Goal: Obtain resource: Obtain resource

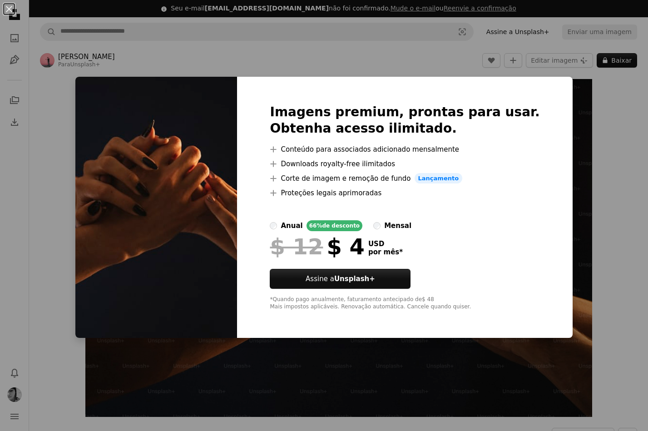
drag, startPoint x: 616, startPoint y: 100, endPoint x: 611, endPoint y: 101, distance: 5.2
click at [616, 101] on div "An X shape Imagens premium, prontas para usar. Obtenha acesso ilimitado. A plus…" at bounding box center [324, 215] width 648 height 431
